Goal: Transaction & Acquisition: Download file/media

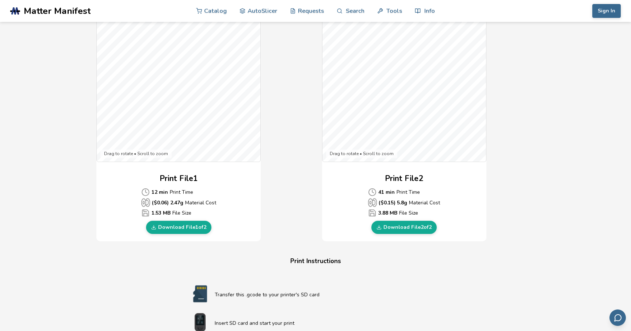
scroll to position [202, 0]
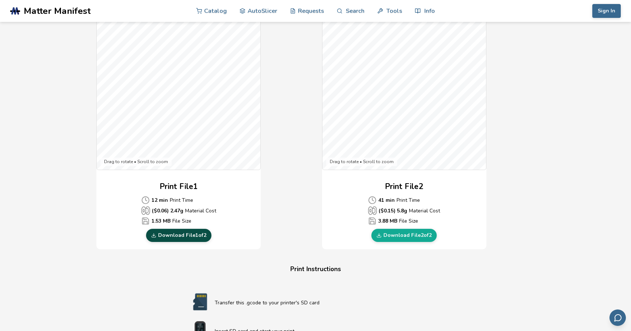
click at [185, 237] on link "Download File 1 of 2" at bounding box center [178, 235] width 65 height 13
click at [402, 234] on link "Download File 2 of 2" at bounding box center [403, 235] width 65 height 13
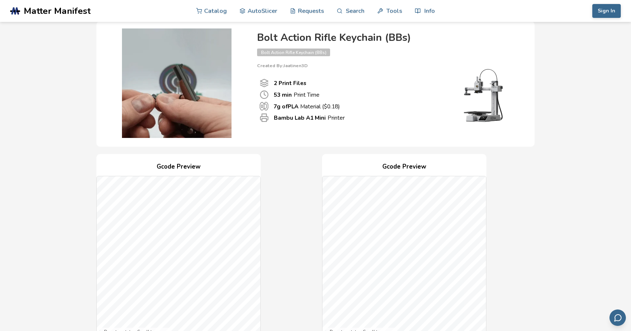
scroll to position [0, 0]
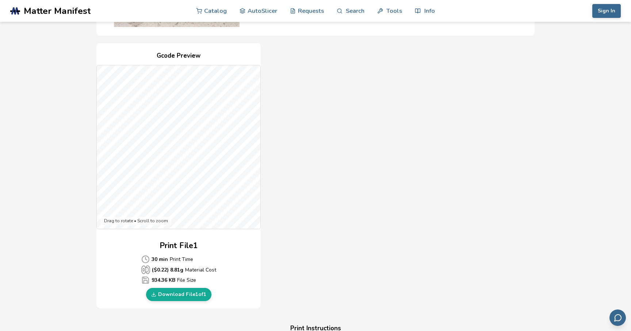
scroll to position [144, 0]
click at [178, 291] on link "Download File 1 of 1" at bounding box center [178, 293] width 65 height 13
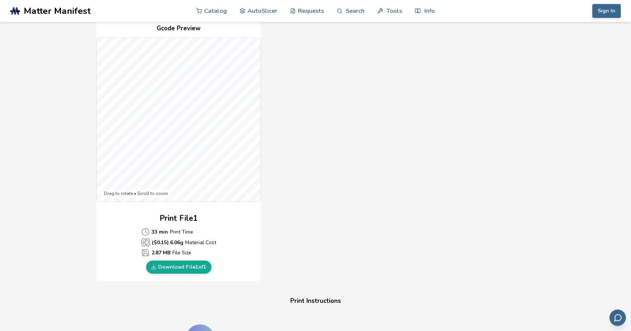
scroll to position [214, 0]
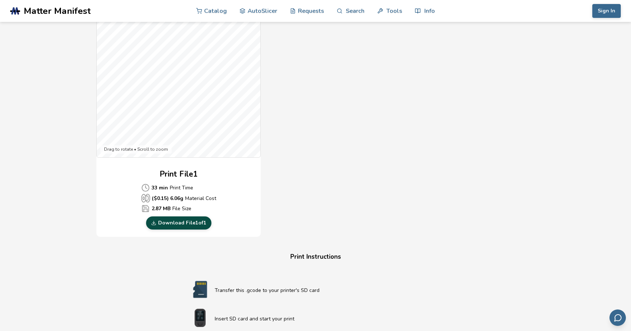
click at [191, 224] on link "Download File 1 of 1" at bounding box center [178, 223] width 65 height 13
